Goal: Learn about a topic

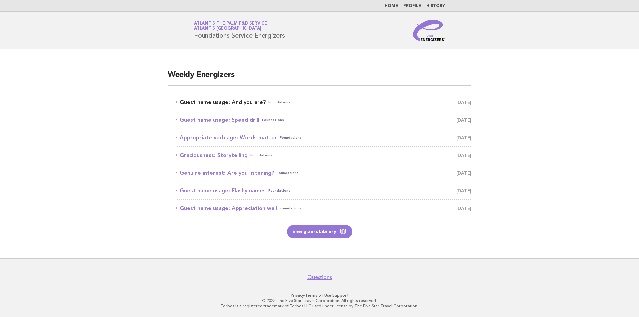
click at [273, 101] on span "Foundations" at bounding box center [279, 102] width 22 height 9
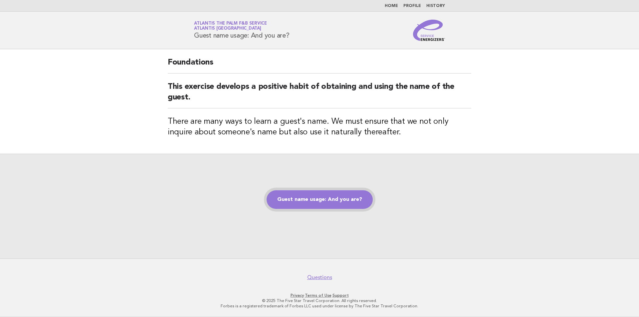
click at [348, 205] on link "Guest name usage: And you are?" at bounding box center [319, 199] width 106 height 19
click at [350, 203] on link "Guest name usage: And you are?" at bounding box center [319, 199] width 106 height 19
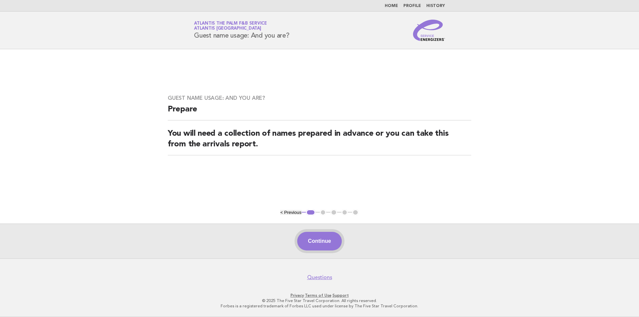
click at [324, 246] on button "Continue" at bounding box center [319, 241] width 44 height 19
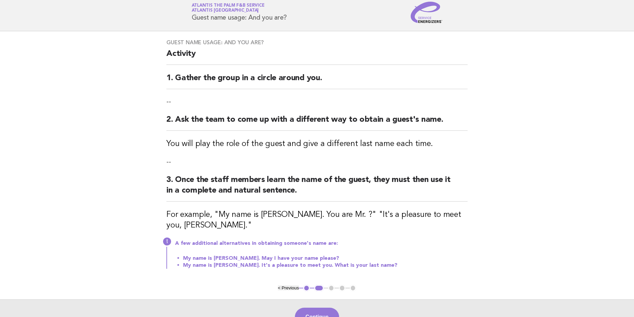
scroll to position [67, 0]
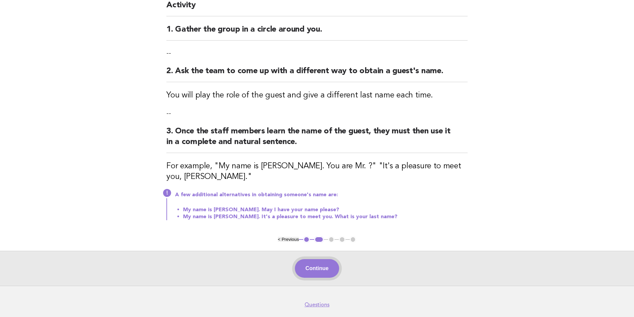
click at [326, 271] on button "Continue" at bounding box center [317, 268] width 44 height 19
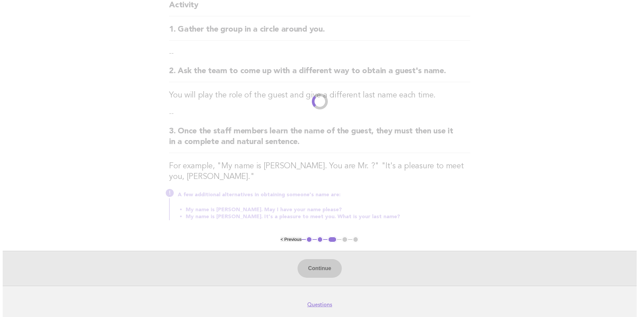
scroll to position [0, 0]
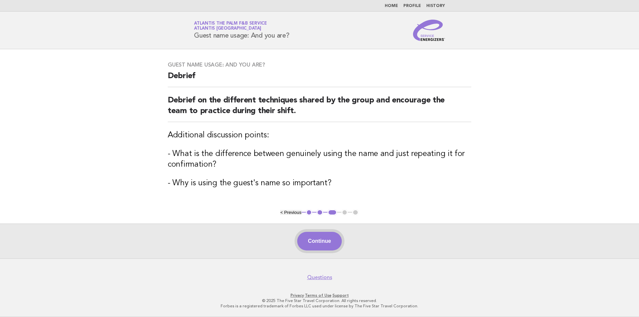
click at [321, 244] on button "Continue" at bounding box center [319, 241] width 44 height 19
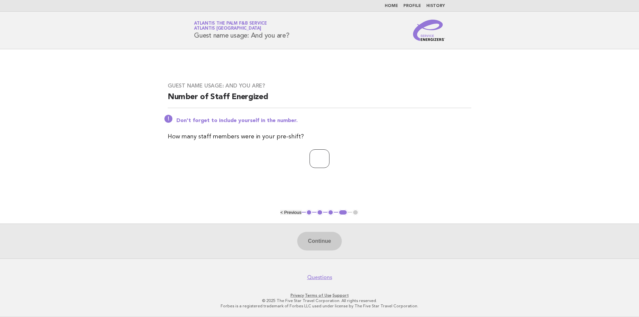
click at [328, 157] on input "number" at bounding box center [319, 158] width 20 height 19
type input "**"
click at [322, 235] on button "Continue" at bounding box center [319, 241] width 44 height 19
